Goal: Task Accomplishment & Management: Complete application form

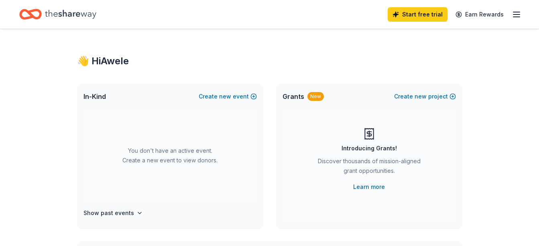
click at [218, 108] on div "In-Kind Create new event" at bounding box center [170, 96] width 186 height 26
click at [219, 100] on button "Create new event" at bounding box center [228, 96] width 58 height 10
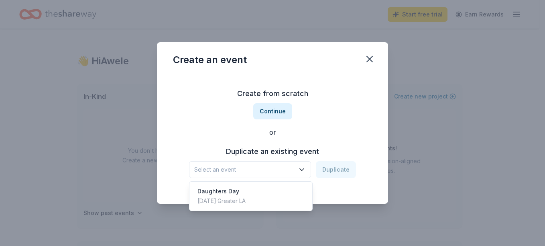
click at [230, 173] on span "Select an event" at bounding box center [244, 170] width 100 height 10
click at [230, 174] on span "Select an event" at bounding box center [244, 170] width 100 height 10
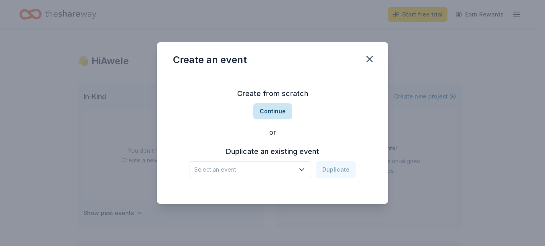
click at [272, 112] on button "Continue" at bounding box center [272, 111] width 39 height 16
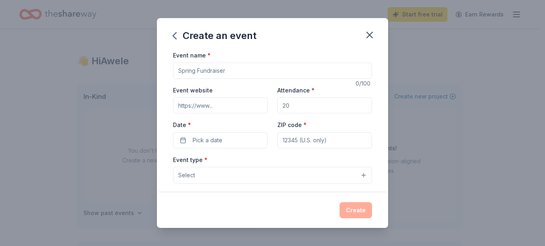
click at [228, 66] on input "Event name *" at bounding box center [272, 71] width 199 height 16
click at [305, 105] on input "Attendance *" at bounding box center [324, 105] width 95 height 16
type input "30"
click at [215, 137] on span "Pick a date" at bounding box center [208, 140] width 30 height 10
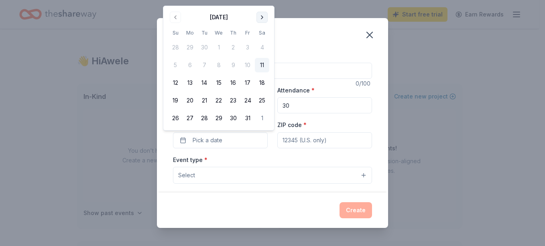
click at [267, 14] on button "Go to next month" at bounding box center [261, 17] width 11 height 11
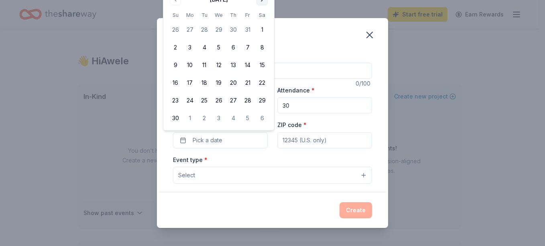
click at [267, 14] on th "Sa" at bounding box center [262, 15] width 14 height 8
click at [261, 5] on div "[DATE] Su Mo Tu We Th Fr Sa 26 27 28 29 30 31 1 2 3 4 5 6 7 8 9 10 11 12 13 14 …" at bounding box center [218, 59] width 101 height 132
click at [261, 2] on button "Go to next month" at bounding box center [261, -1] width 11 height 11
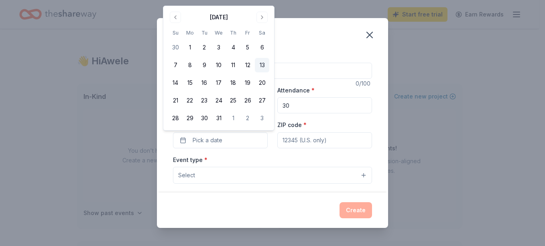
click at [258, 64] on button "13" at bounding box center [262, 65] width 14 height 14
click at [313, 71] on input "Event name *" at bounding box center [272, 71] width 199 height 16
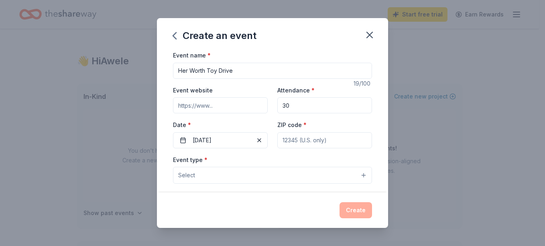
type input "Her Worth Toy Drive"
click at [278, 178] on button "Select" at bounding box center [272, 175] width 199 height 17
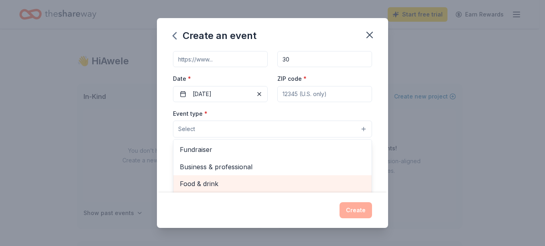
scroll to position [40, 0]
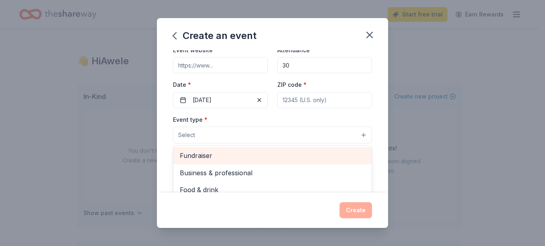
click at [209, 160] on span "Fundraiser" at bounding box center [272, 155] width 185 height 10
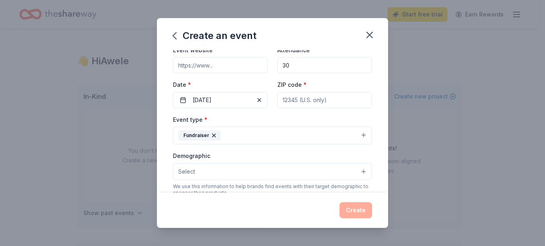
click at [217, 136] on div "Fundraiser" at bounding box center [199, 135] width 43 height 10
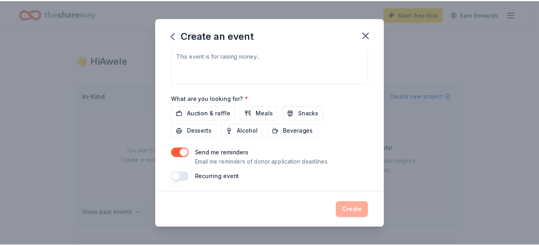
scroll to position [242, 0]
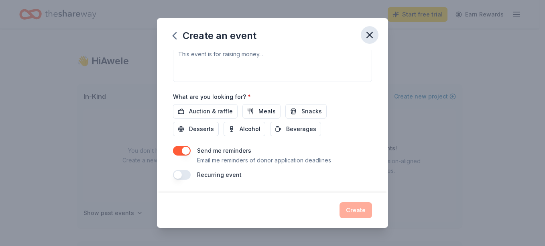
click at [372, 36] on icon "button" at bounding box center [369, 34] width 11 height 11
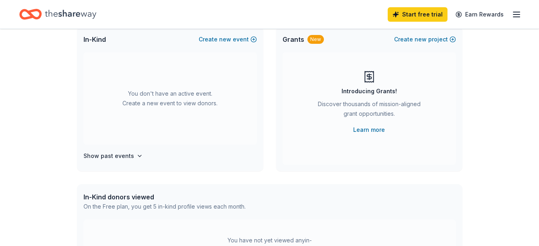
scroll to position [0, 0]
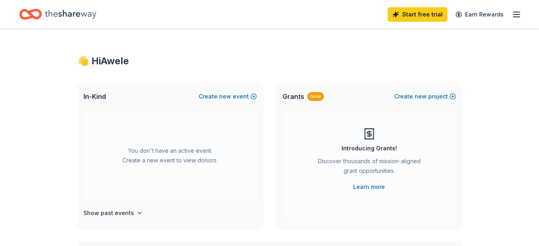
click at [45, 8] on div "Home" at bounding box center [57, 14] width 77 height 19
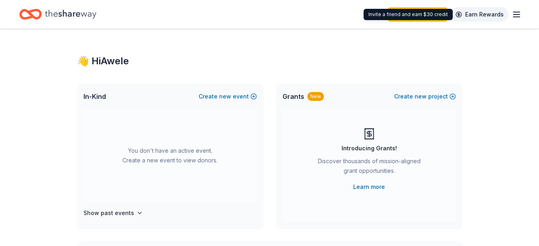
click at [504, 15] on link "Earn Rewards" at bounding box center [480, 14] width 58 height 14
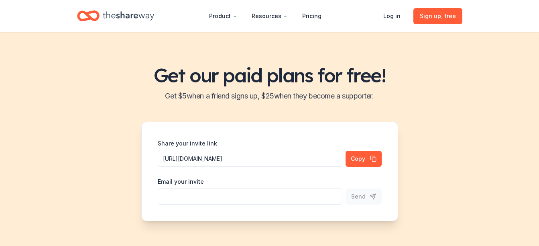
click at [510, 14] on header "Product Resources Pricing Log in Sign up , free" at bounding box center [269, 16] width 539 height 32
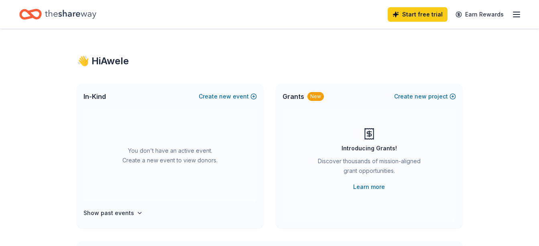
click at [519, 10] on icon "button" at bounding box center [517, 15] width 10 height 10
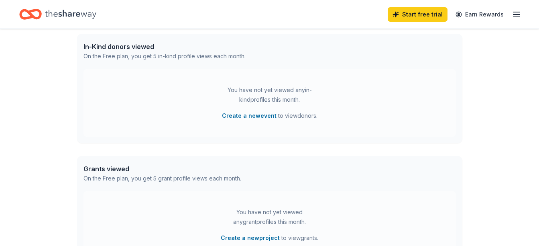
scroll to position [310, 0]
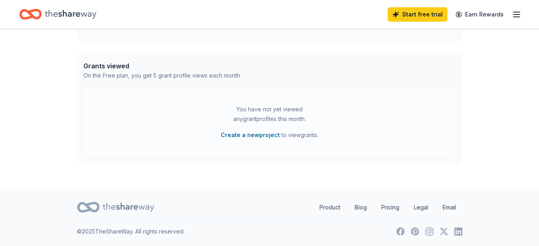
click at [39, 19] on icon "Home" at bounding box center [30, 14] width 22 height 19
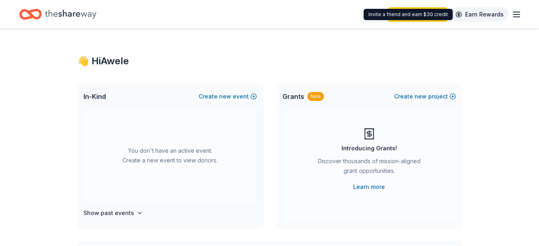
click at [495, 17] on link "Earn Rewards" at bounding box center [480, 14] width 58 height 14
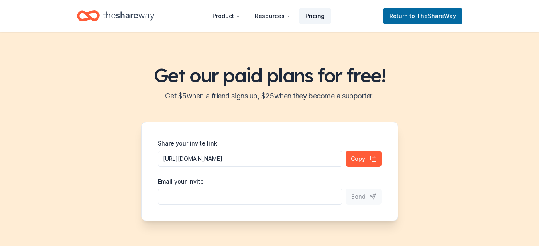
click at [316, 18] on link "Pricing" at bounding box center [315, 16] width 32 height 16
click at [320, 14] on link "Pricing" at bounding box center [315, 16] width 32 height 16
